Goal: Task Accomplishment & Management: Manage account settings

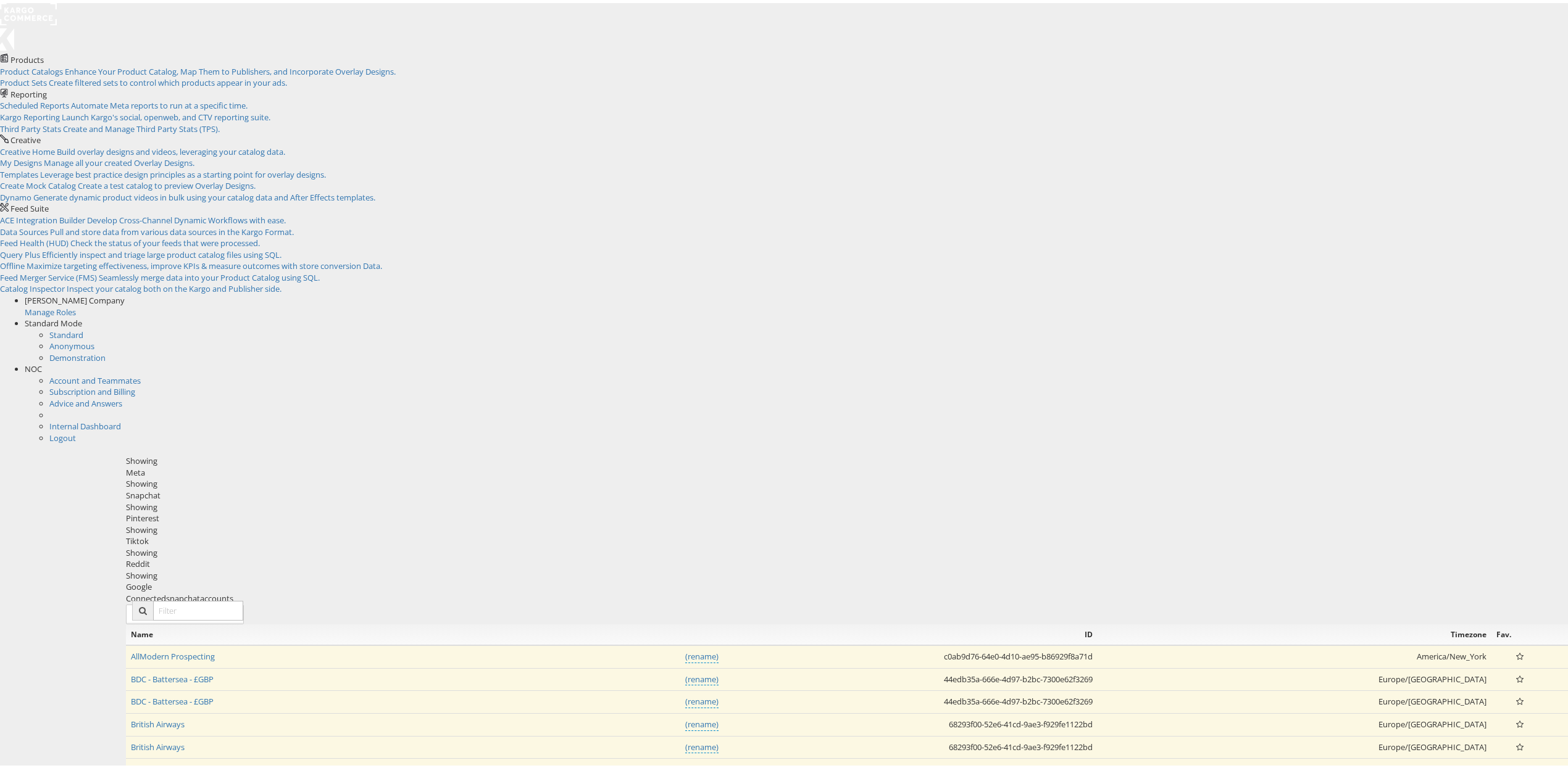
click at [467, 452] on div "Showing Meta Showing [GEOGRAPHIC_DATA] Showing Pinterest Showing Tiktok Showing…" at bounding box center [849, 521] width 1446 height 137
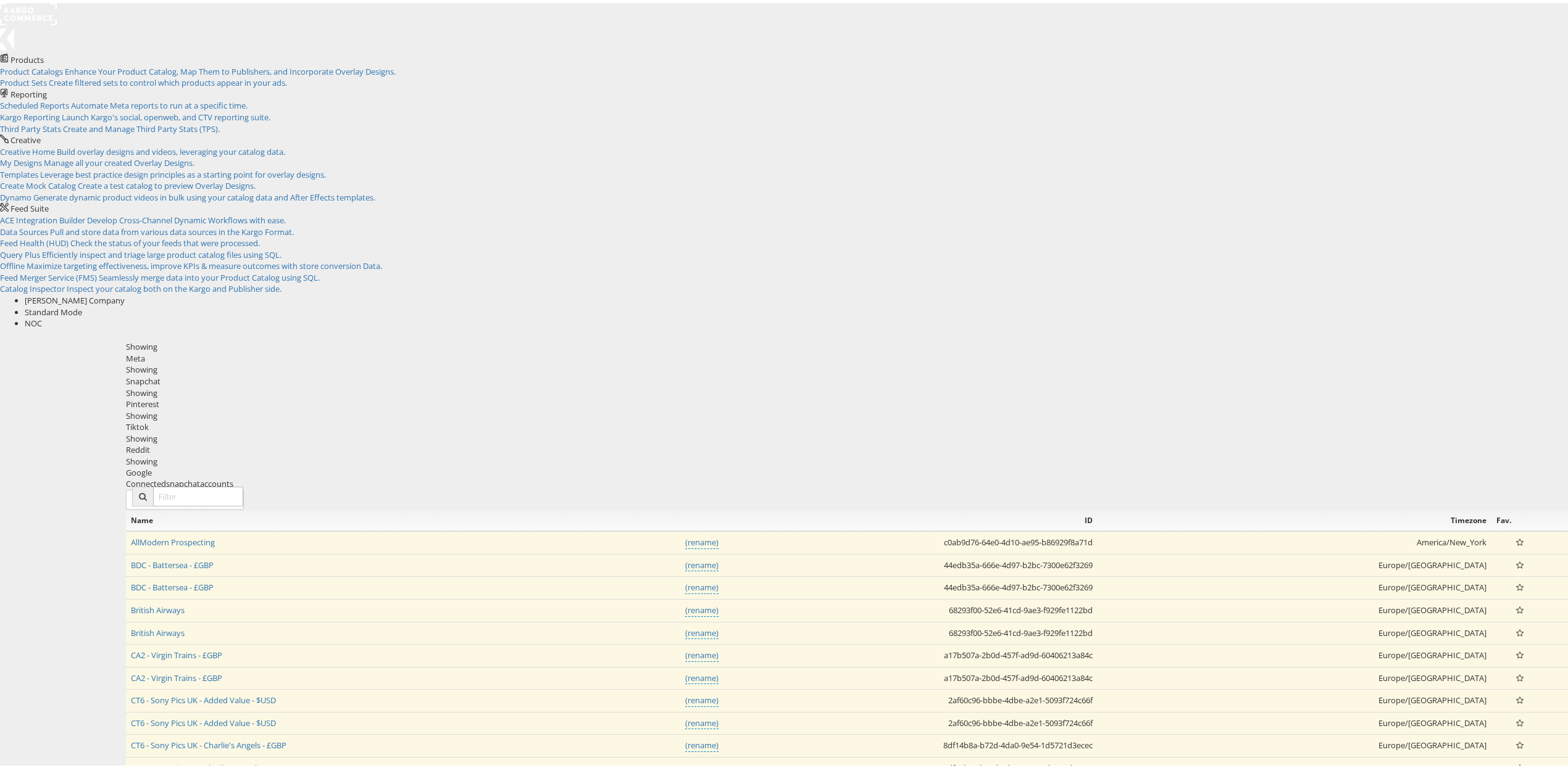
click at [456, 349] on div "Meta" at bounding box center [849, 355] width 1446 height 12
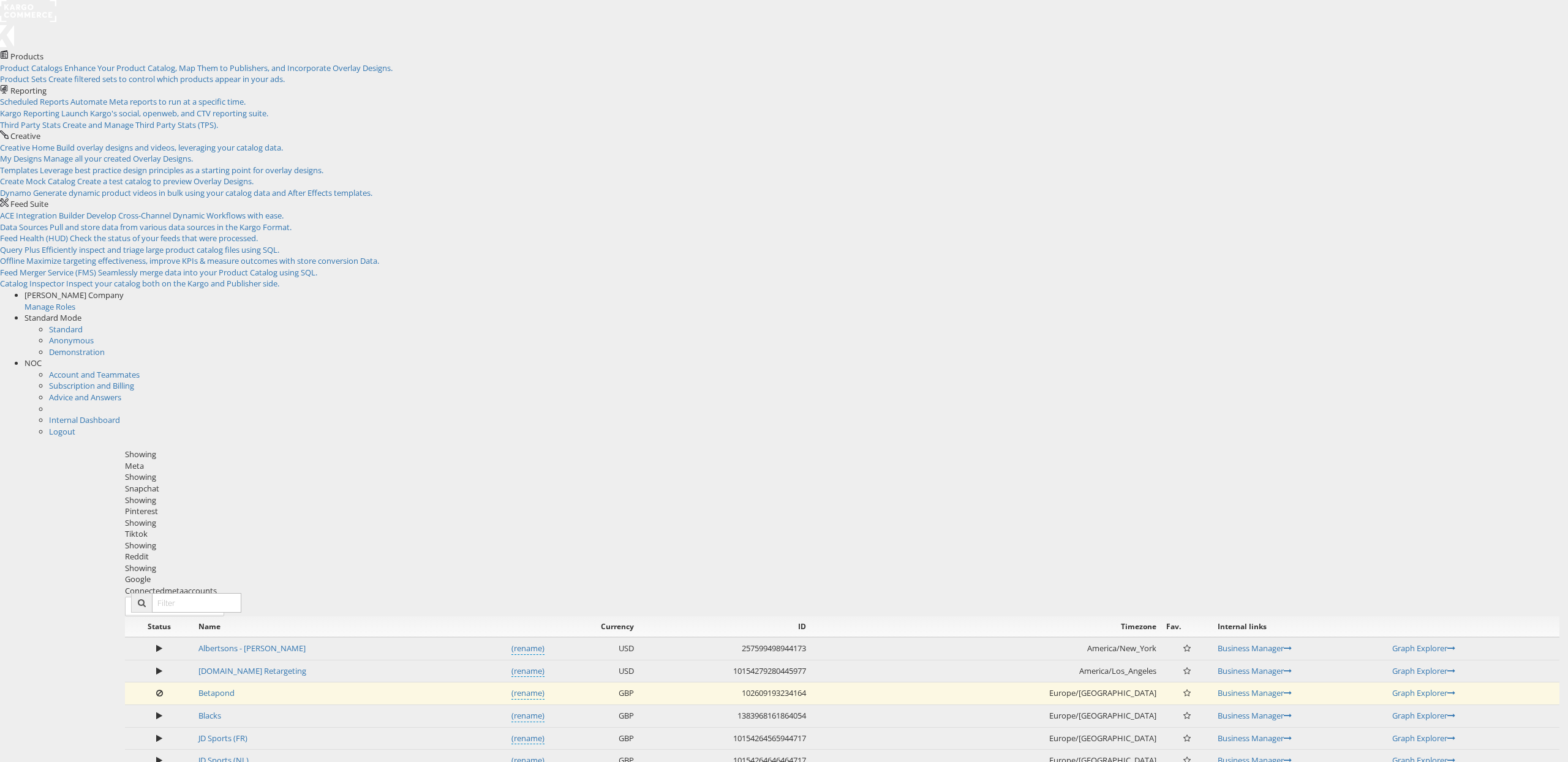
click at [42, 357] on span "NOC" at bounding box center [33, 363] width 17 height 11
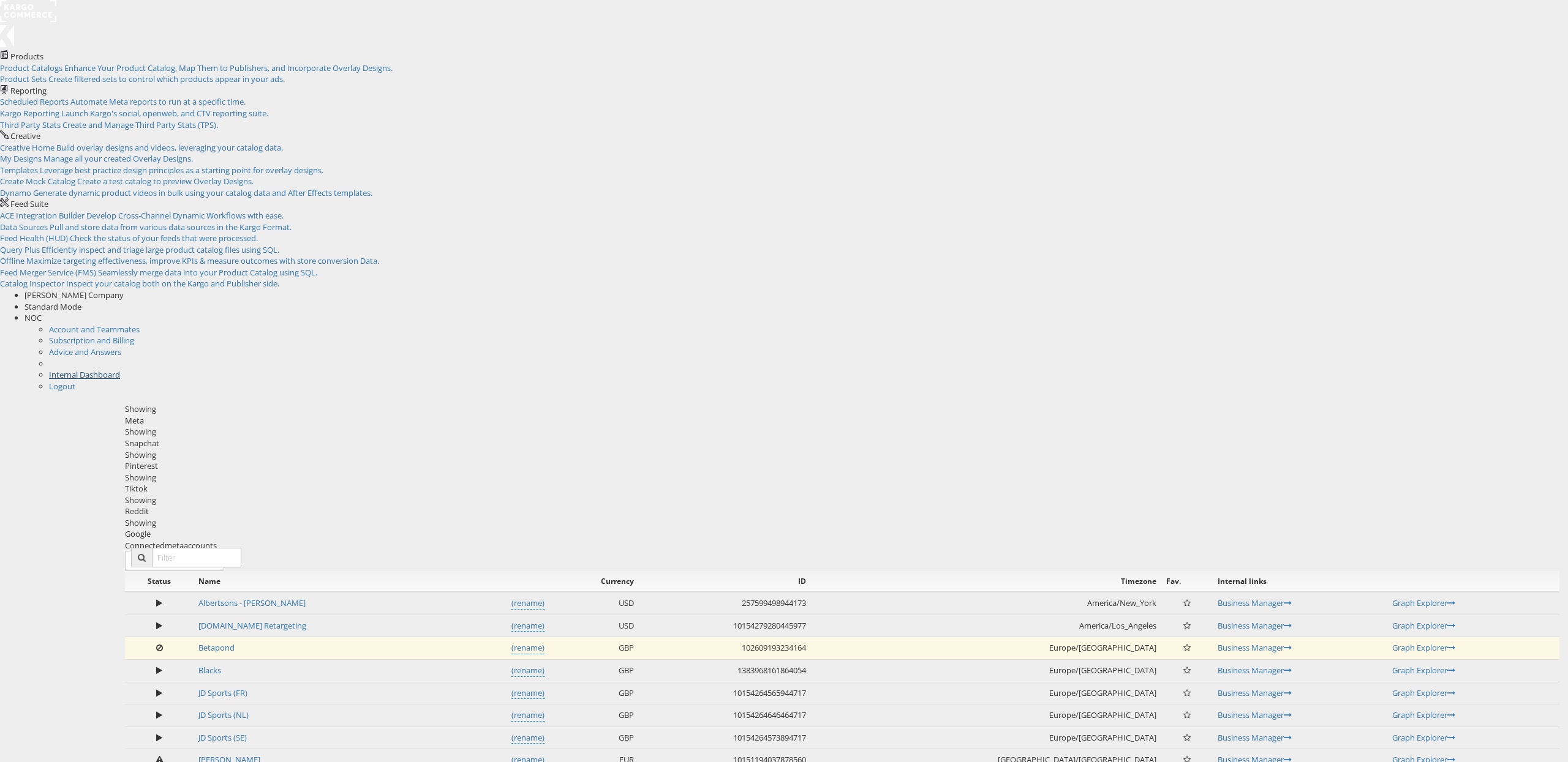
click at [120, 369] on link "Internal Dashboard" at bounding box center [84, 375] width 71 height 11
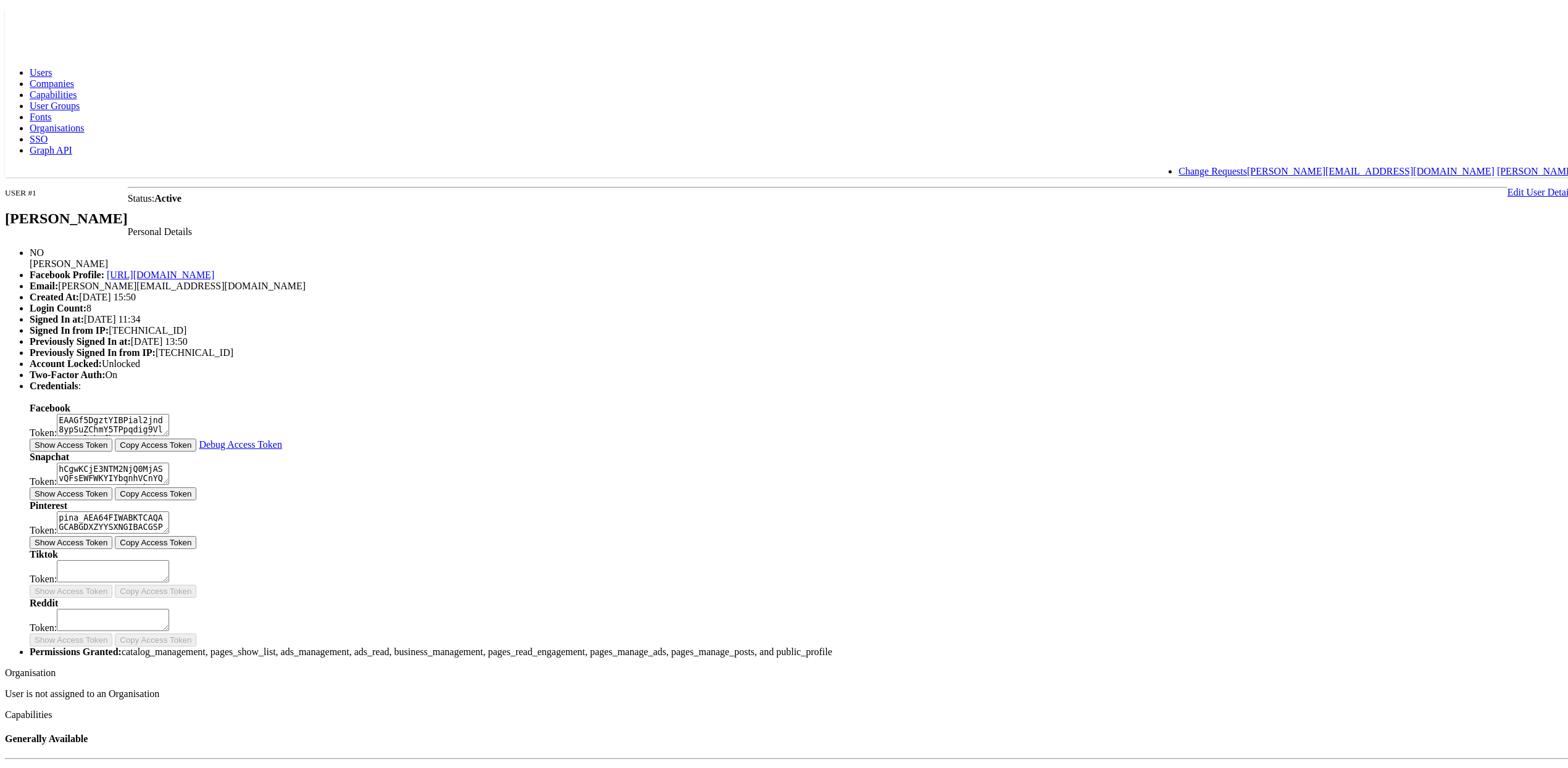
click at [1507, 184] on link "Edit User Details" at bounding box center [1541, 189] width 68 height 11
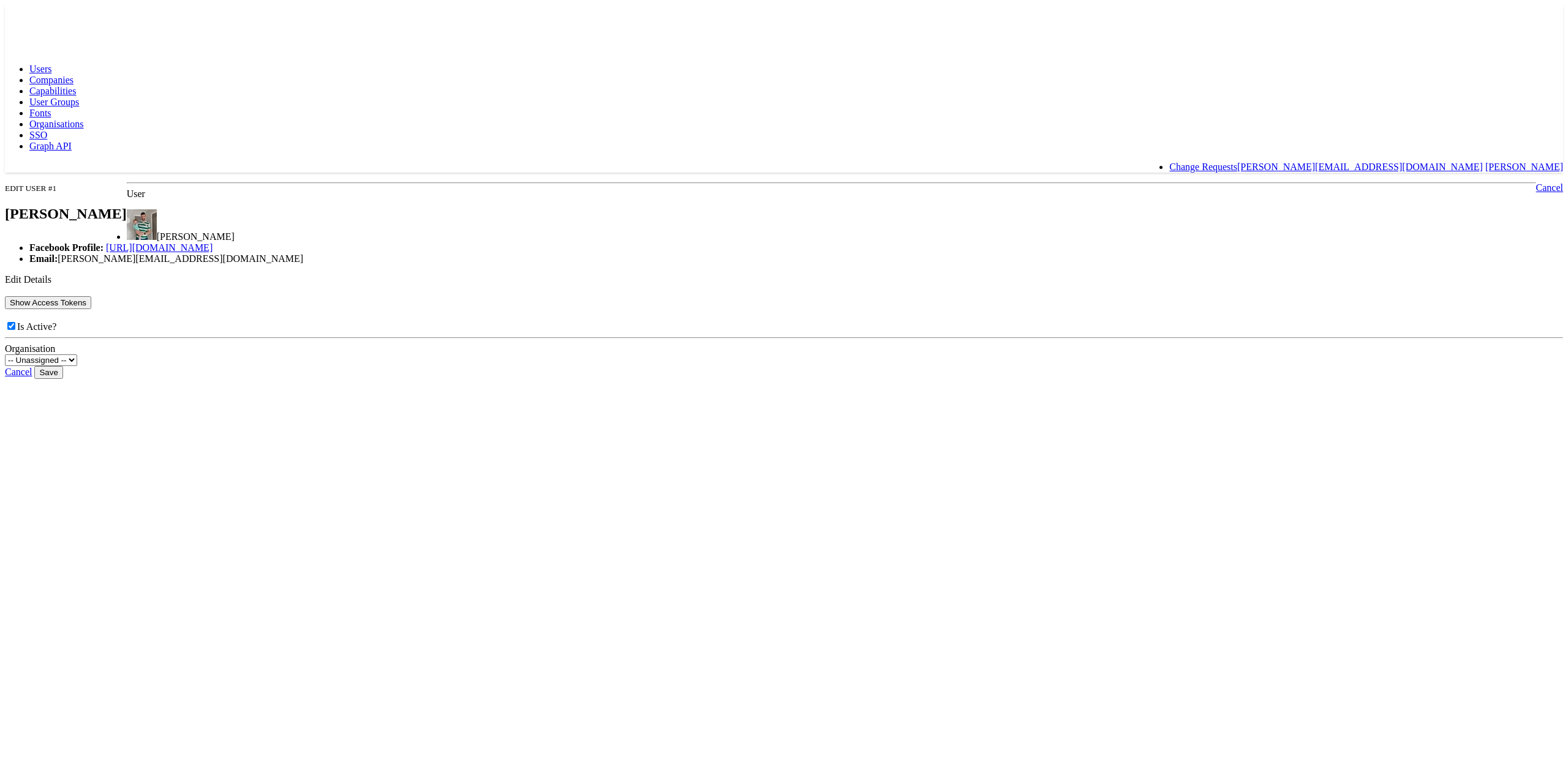
click at [91, 309] on button "Show Access Tokens" at bounding box center [48, 303] width 86 height 13
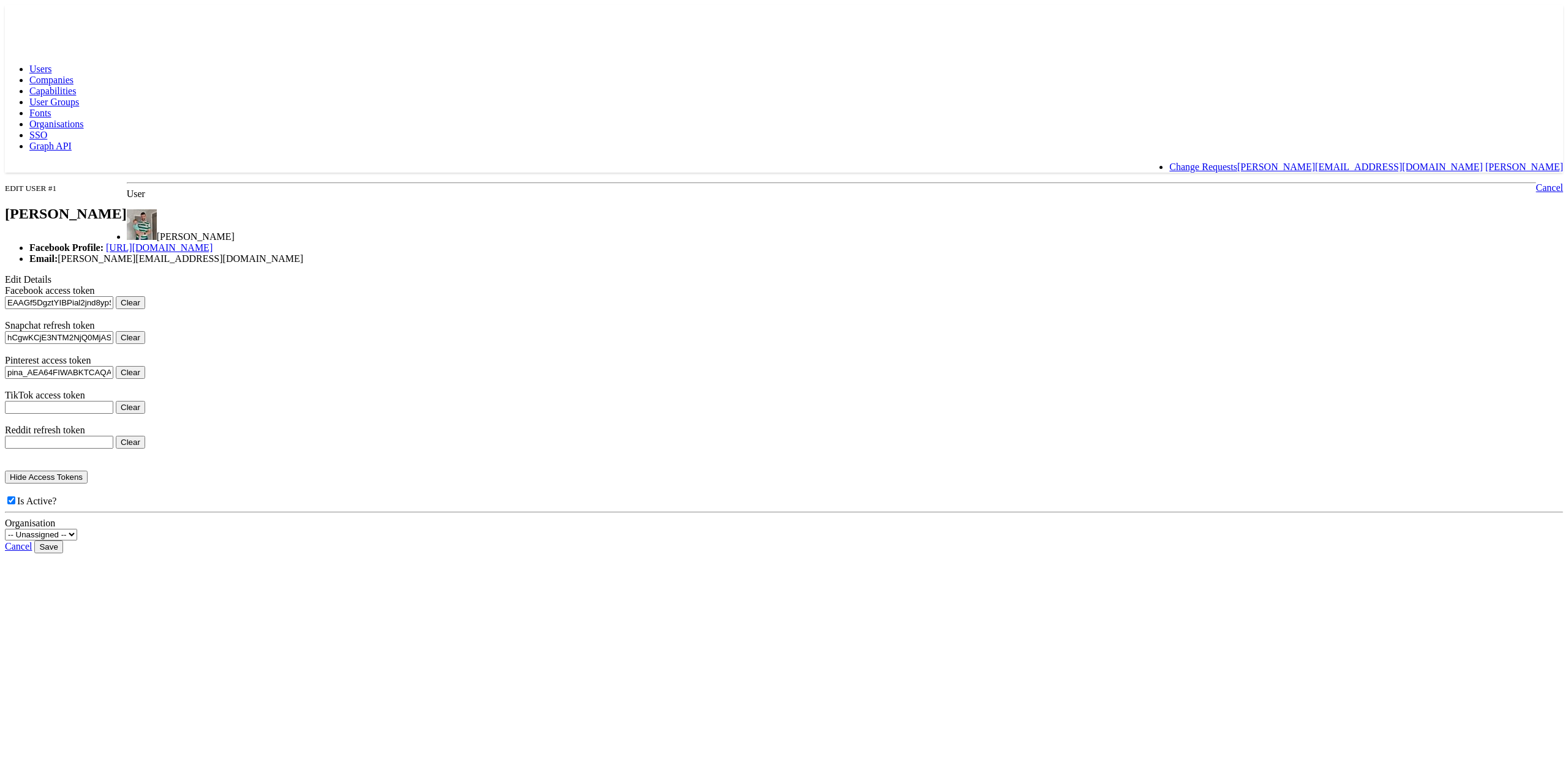
click at [145, 309] on button "Clear" at bounding box center [131, 303] width 29 height 13
click at [62, 553] on input "Save" at bounding box center [48, 546] width 28 height 13
type input "Saving..."
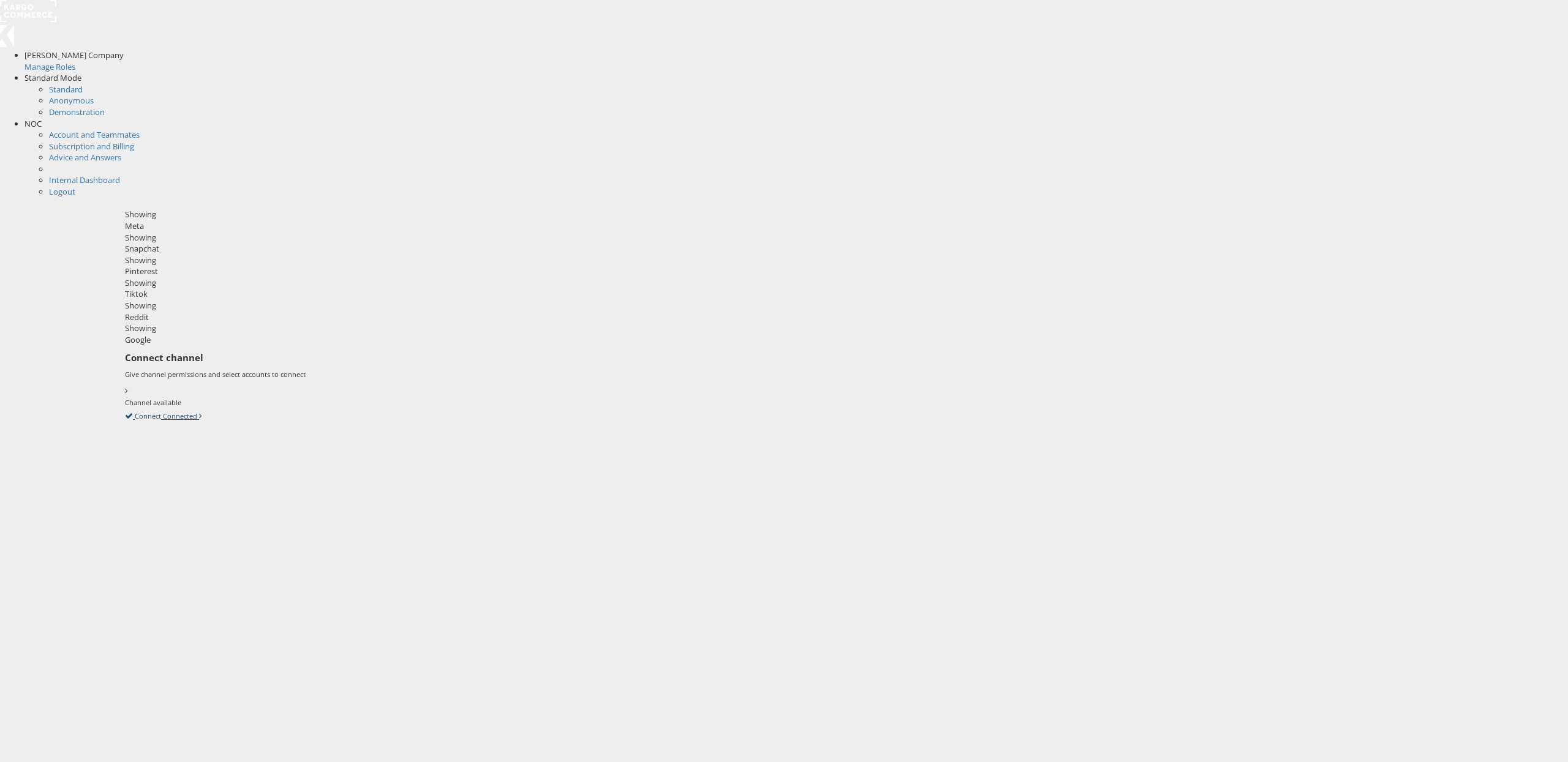
click at [125, 410] on icon at bounding box center [125, 416] width 0 height 11
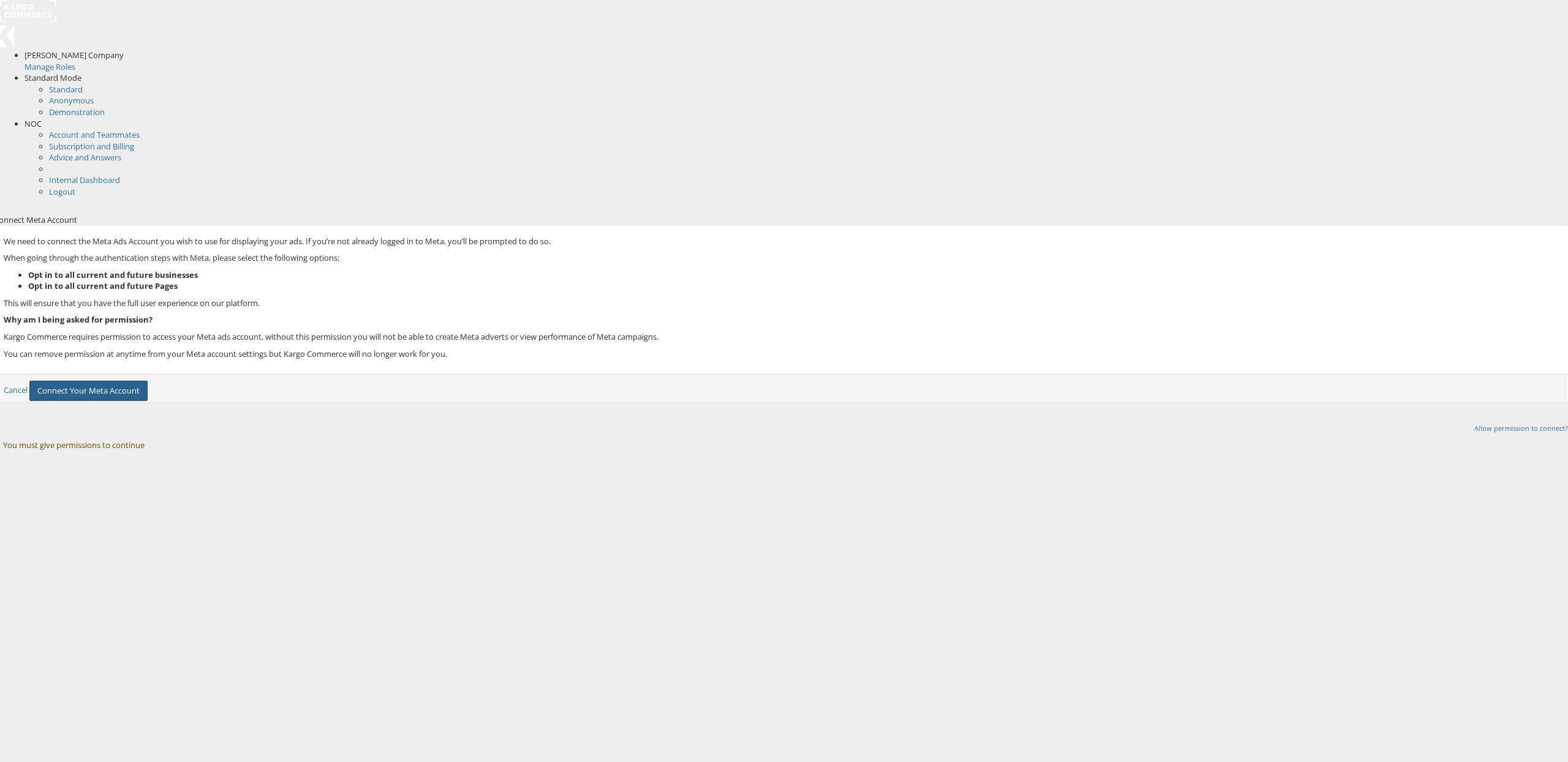
click at [148, 381] on button "Connect Your Meta Account" at bounding box center [88, 391] width 118 height 21
